Goal: Information Seeking & Learning: Learn about a topic

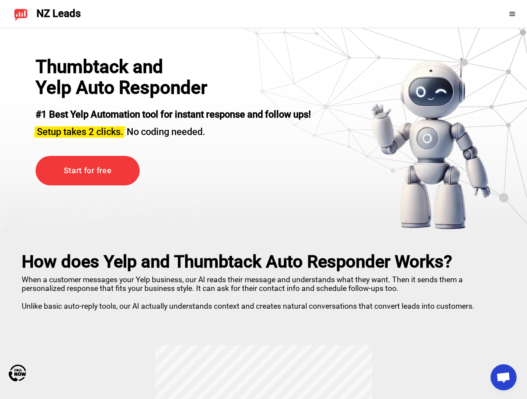
click at [221, 221] on div "Thumbtack and Yelp Auto Responder #1 Best Yelp Automation tool for instant resp…" at bounding box center [174, 143] width 276 height 174
click at [507, 11] on div at bounding box center [501, 14] width 38 height 14
click at [511, 12] on icon at bounding box center [512, 13] width 7 height 7
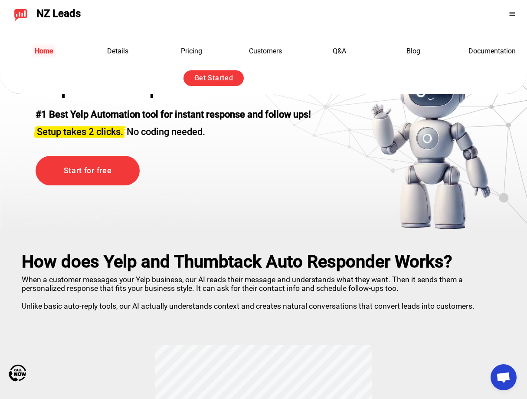
click at [48, 51] on link "Home" at bounding box center [44, 51] width 19 height 8
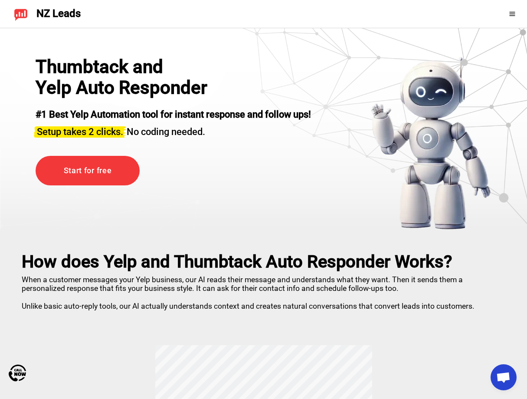
drag, startPoint x: 280, startPoint y: 224, endPoint x: 287, endPoint y: 33, distance: 191.1
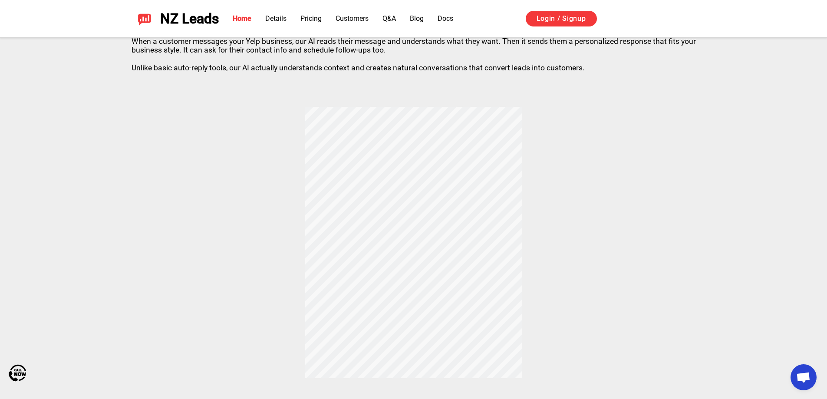
scroll to position [260, 0]
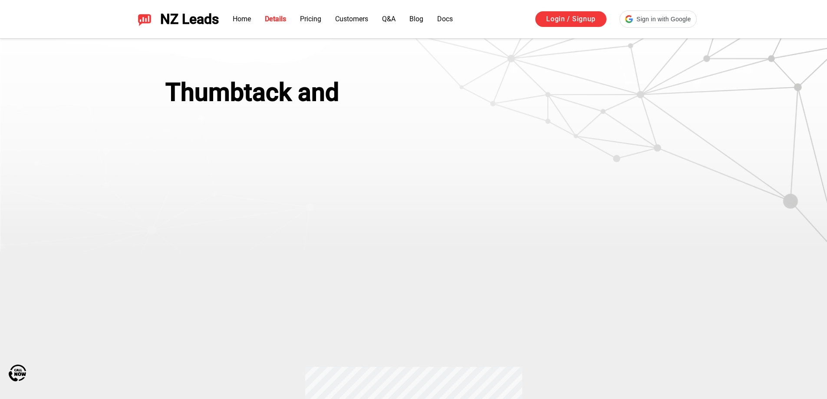
scroll to position [295, 0]
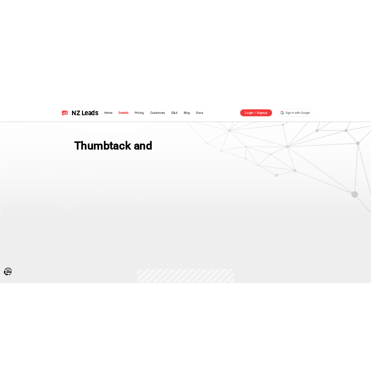
scroll to position [300, 0]
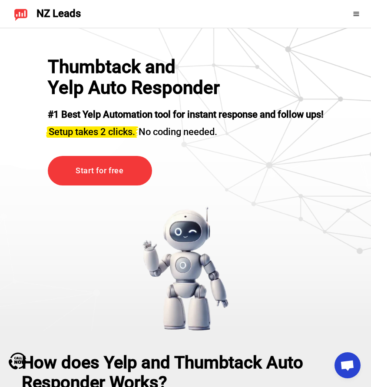
click at [359, 12] on icon at bounding box center [355, 13] width 7 height 7
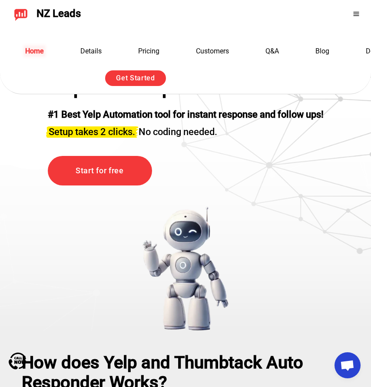
click at [37, 53] on link "Home" at bounding box center [34, 51] width 19 height 8
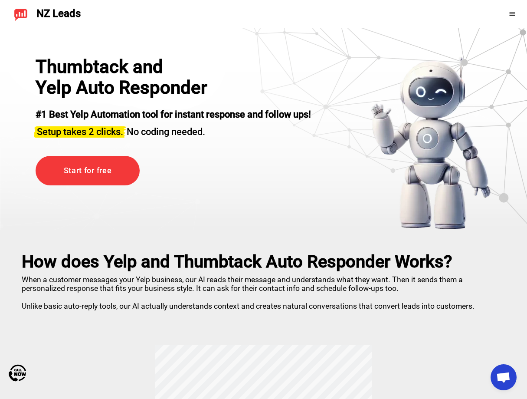
click at [28, 15] on div "NZ Leads" at bounding box center [44, 14] width 74 height 14
click at [43, 10] on span "NZ Leads" at bounding box center [58, 14] width 44 height 12
click at [24, 12] on img at bounding box center [21, 14] width 14 height 14
click at [517, 14] on span at bounding box center [514, 13] width 11 height 7
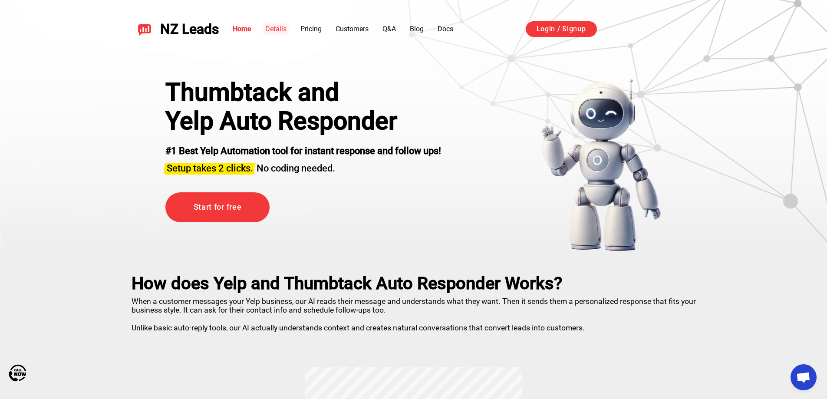
click at [271, 28] on link "Details" at bounding box center [275, 29] width 21 height 8
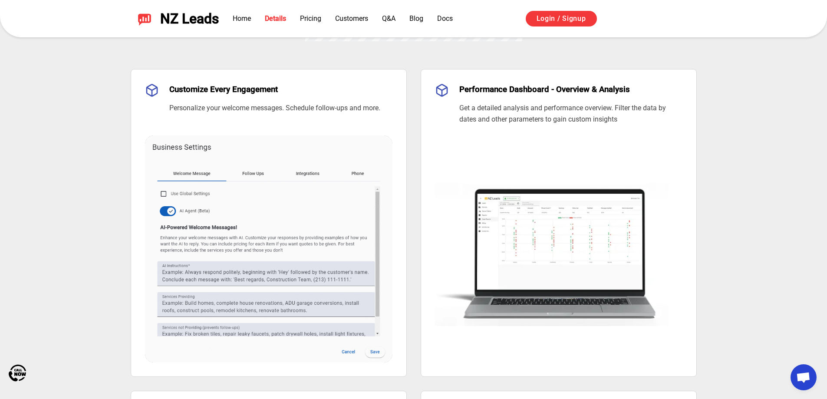
scroll to position [601, 0]
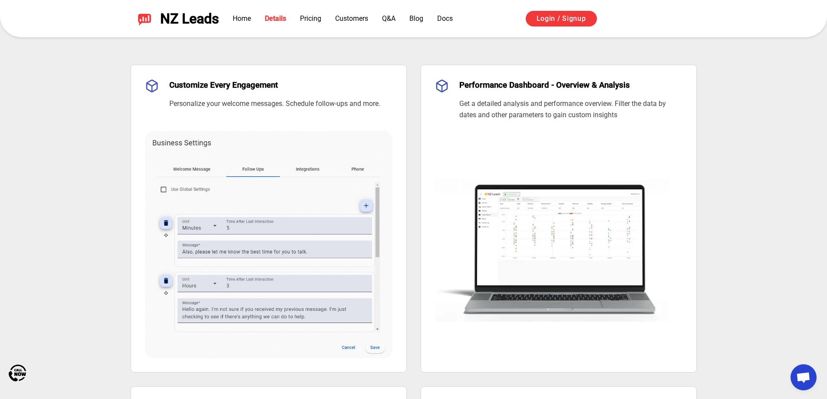
click at [311, 25] on div "Home Details Pricing Customers Q&A Blog Docs Login / Signup" at bounding box center [458, 18] width 478 height 16
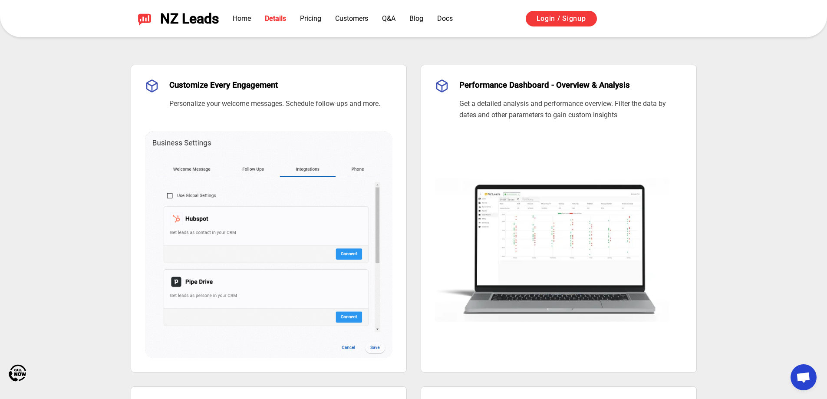
drag, startPoint x: 331, startPoint y: 16, endPoint x: 326, endPoint y: 18, distance: 5.1
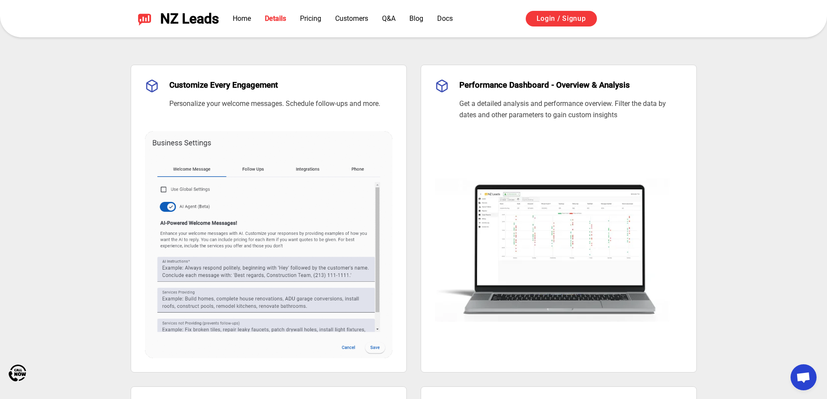
click at [329, 17] on ul "Home Details Pricing Customers Q&A Blog Docs" at bounding box center [343, 18] width 220 height 10
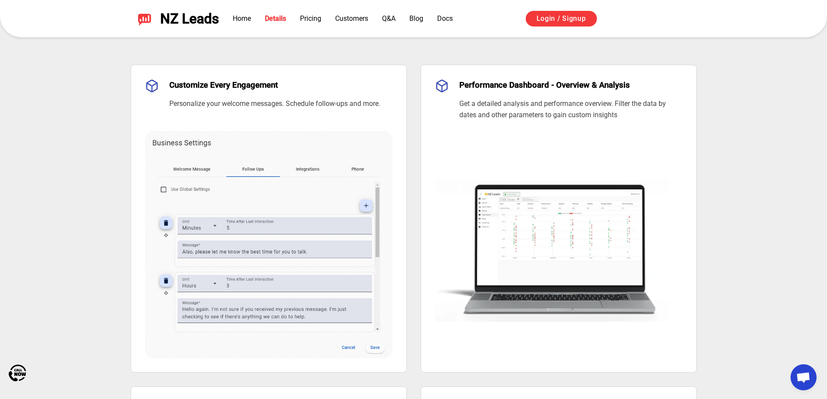
click at [324, 19] on ul "Home Details Pricing Customers Q&A Blog Docs" at bounding box center [343, 18] width 220 height 10
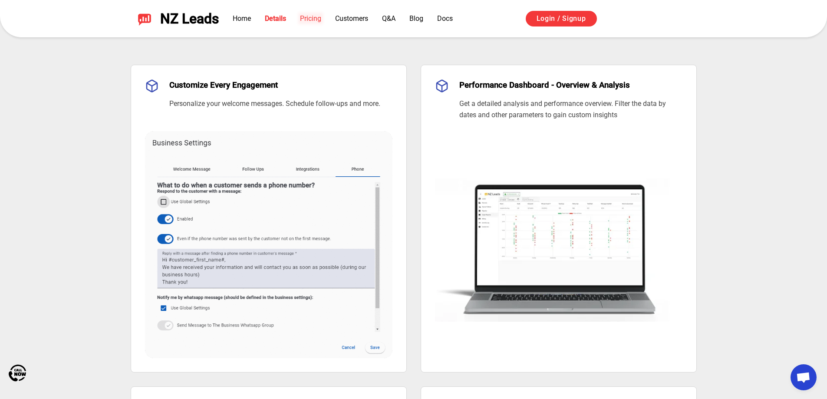
click at [316, 19] on link "Pricing" at bounding box center [310, 18] width 21 height 8
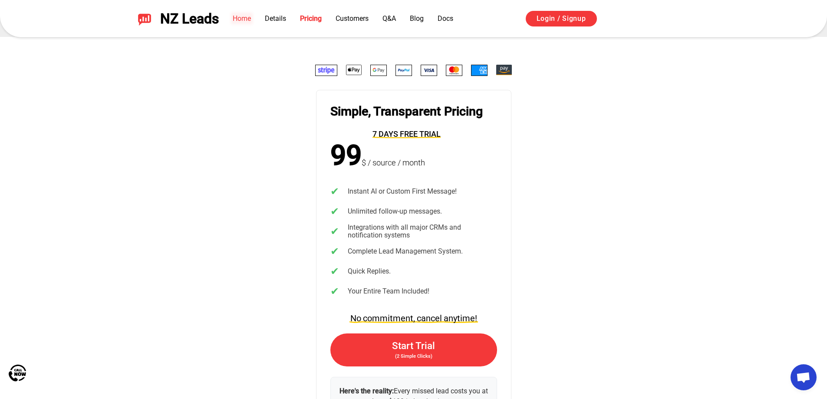
click at [242, 17] on link "Home" at bounding box center [242, 18] width 18 height 8
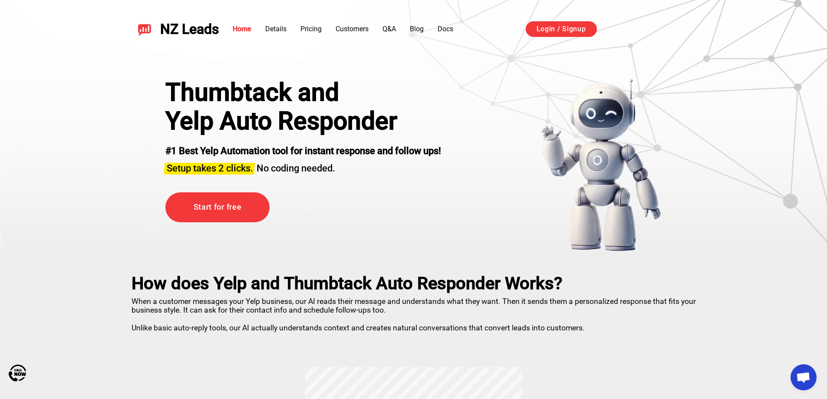
click at [425, 96] on div "Thumbtack and" at bounding box center [303, 92] width 276 height 29
click at [277, 29] on link "Details" at bounding box center [275, 29] width 21 height 8
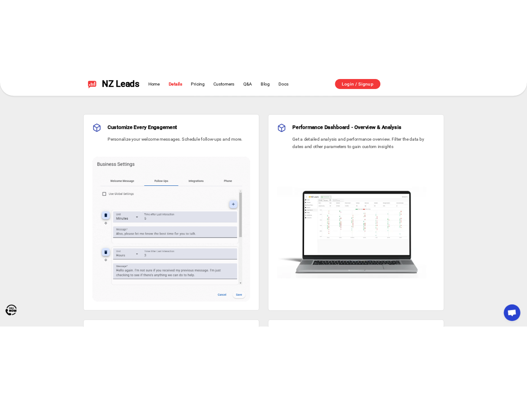
scroll to position [601, 0]
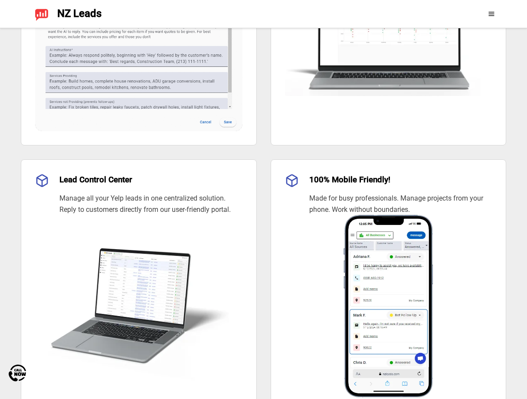
click at [489, 13] on icon at bounding box center [491, 13] width 7 height 7
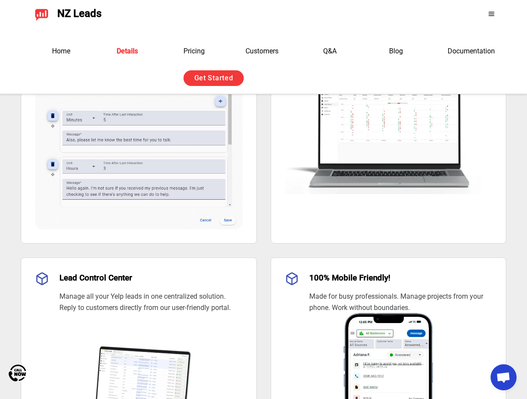
scroll to position [688, 0]
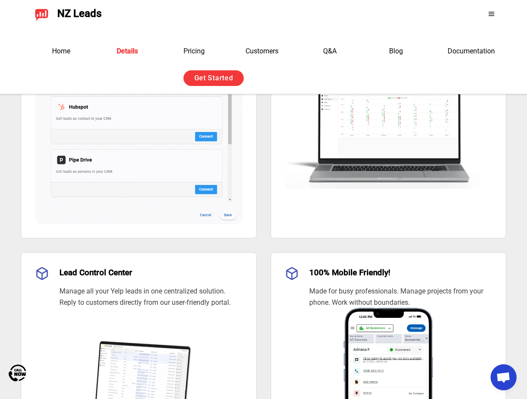
click at [498, 13] on span at bounding box center [493, 13] width 11 height 7
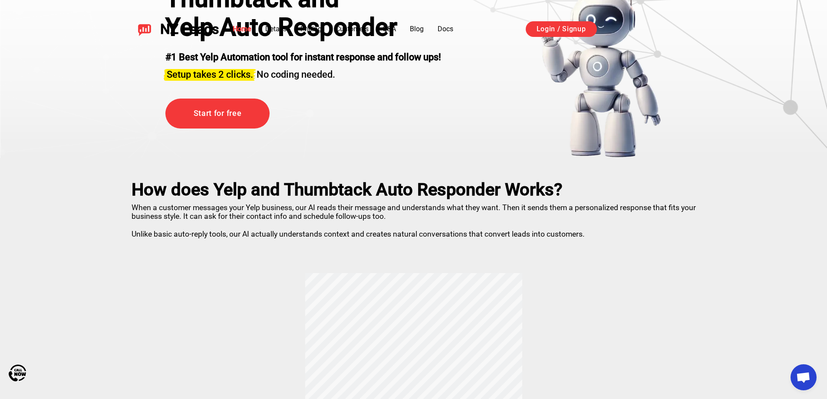
scroll to position [217, 0]
